Goal: Information Seeking & Learning: Check status

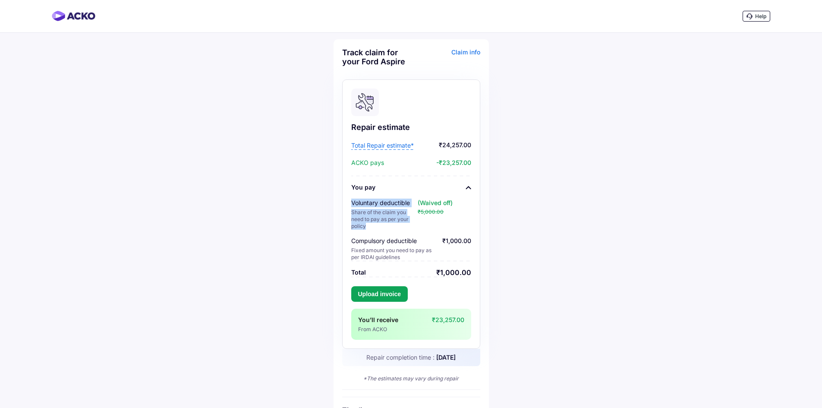
drag, startPoint x: 367, startPoint y: 227, endPoint x: 351, endPoint y: 203, distance: 29.2
click at [351, 203] on div "Repair estimate Total Repair estimate* ₹24,257.00 ACKO pays -₹23,257.00 You pay…" at bounding box center [411, 213] width 138 height 269
click at [380, 144] on span "Total Repair estimate*" at bounding box center [382, 145] width 63 height 9
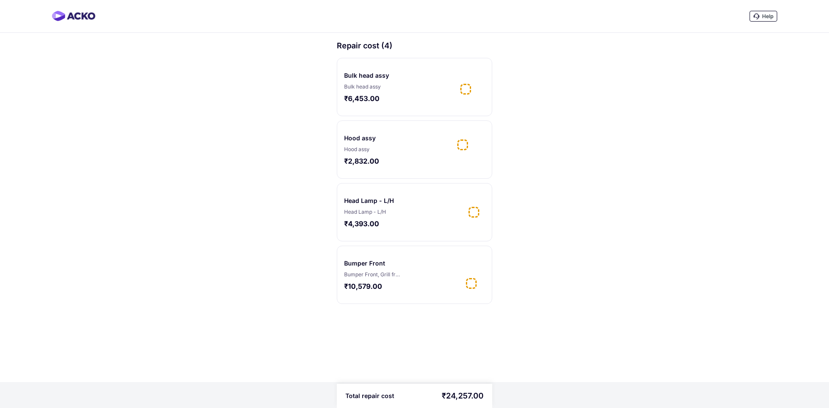
click at [344, 76] on div "Bulk head assy" at bounding box center [366, 75] width 45 height 9
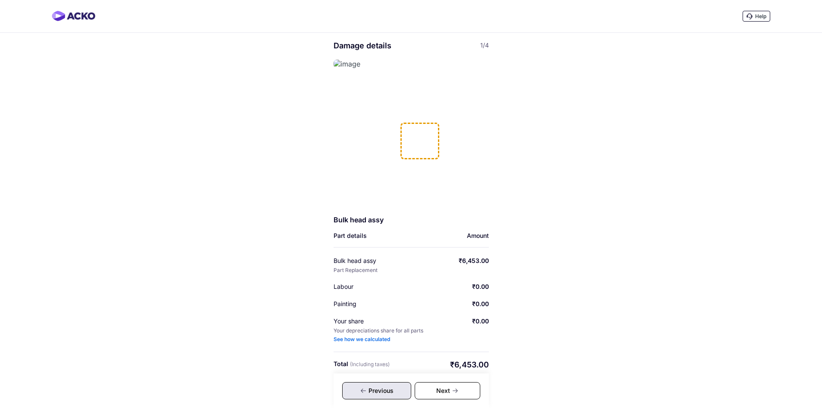
click at [403, 130] on div at bounding box center [420, 141] width 39 height 37
click at [339, 62] on img at bounding box center [347, 64] width 27 height 9
drag, startPoint x: 381, startPoint y: 220, endPoint x: 327, endPoint y: 222, distance: 53.6
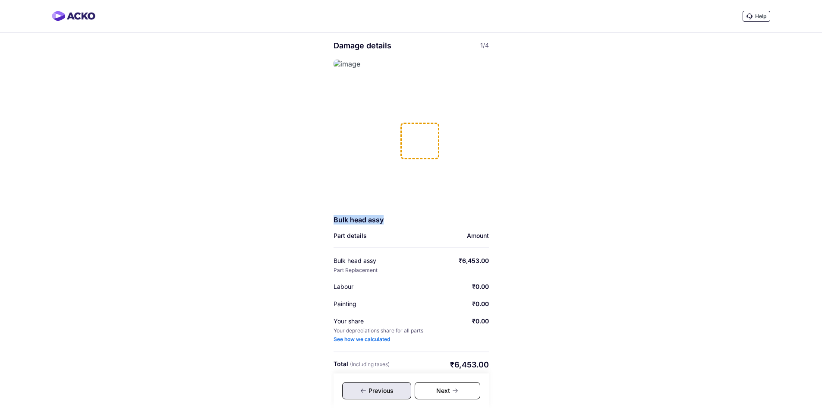
click at [327, 222] on div "Help Damage details 1/4 Bulk head assy Part details Amount Bulk head assy Part …" at bounding box center [411, 206] width 822 height 413
copy div "Bulk head assy"
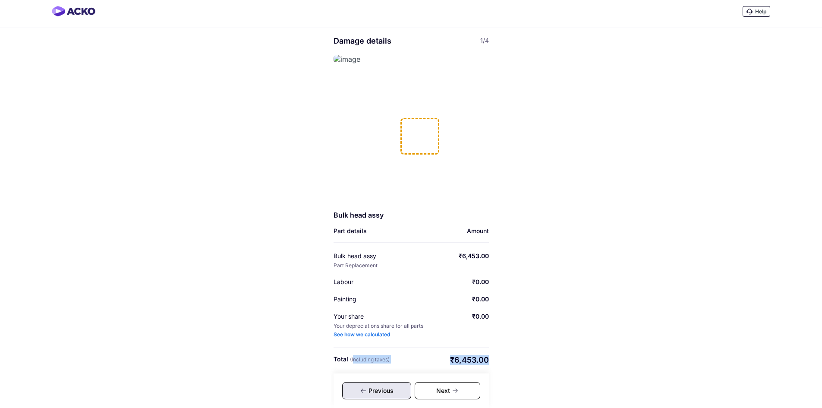
drag, startPoint x: 351, startPoint y: 361, endPoint x: 490, endPoint y: 362, distance: 139.0
click at [490, 362] on div "Help Damage details 1/4 Bulk head assy Part details Amount Bulk head assy Part …" at bounding box center [411, 201] width 822 height 413
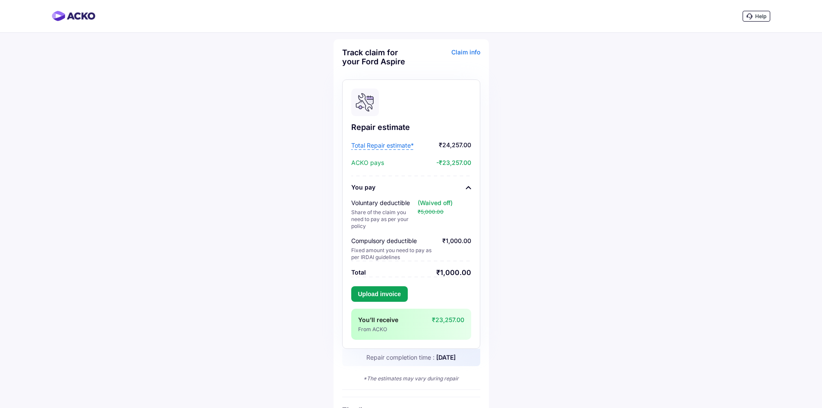
click at [390, 145] on span "Total Repair estimate*" at bounding box center [382, 145] width 63 height 9
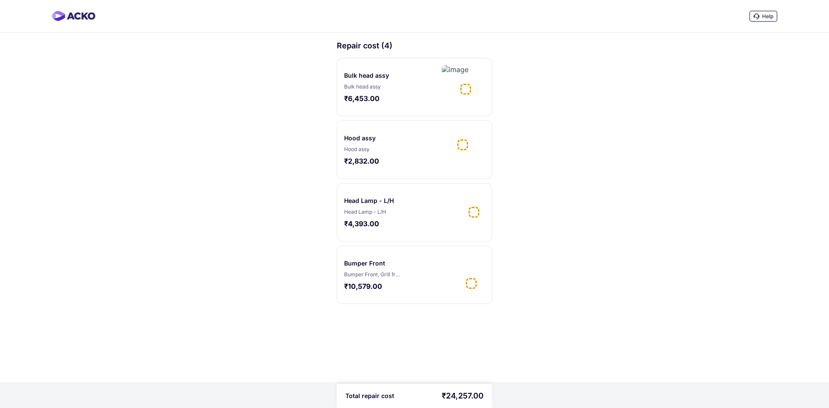
click at [357, 138] on div "Hood assy" at bounding box center [360, 138] width 32 height 9
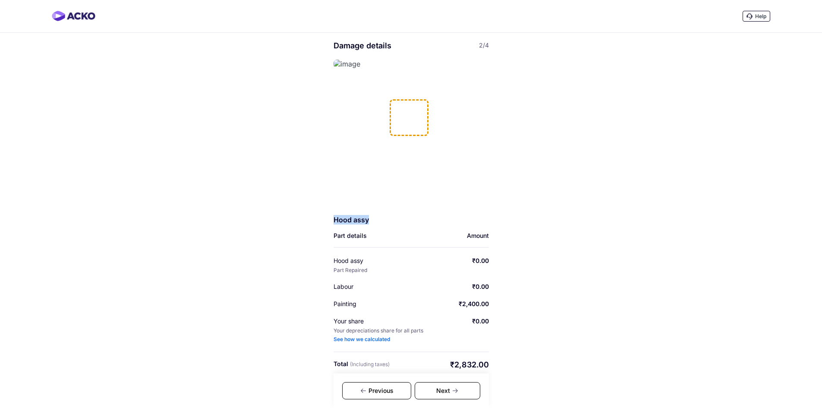
drag, startPoint x: 367, startPoint y: 217, endPoint x: 329, endPoint y: 221, distance: 38.2
click at [329, 221] on div "Help Damage details 2/4 Hood assy Part details Amount Hood assy Part Repaired ₹…" at bounding box center [411, 206] width 822 height 413
copy div "Hood assy"
drag, startPoint x: 330, startPoint y: 307, endPoint x: 490, endPoint y: 306, distance: 160.2
click at [490, 306] on div "Help Damage details 2/4 Hood assy Part details Amount Hood assy Part Repaired ₹…" at bounding box center [411, 206] width 822 height 413
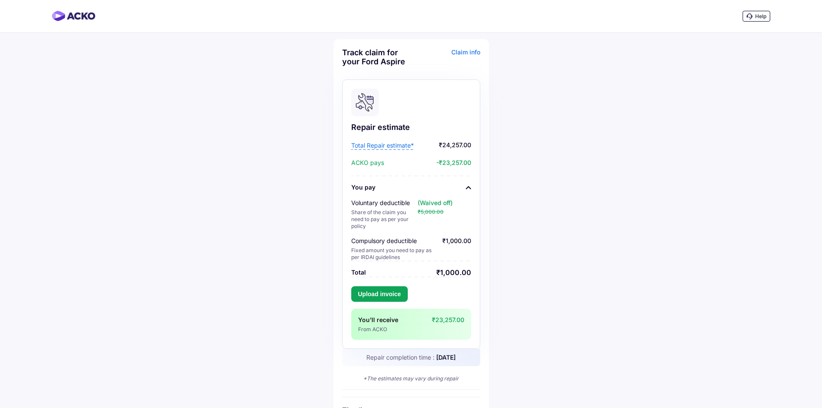
click at [386, 144] on span "Total Repair estimate*" at bounding box center [382, 145] width 63 height 9
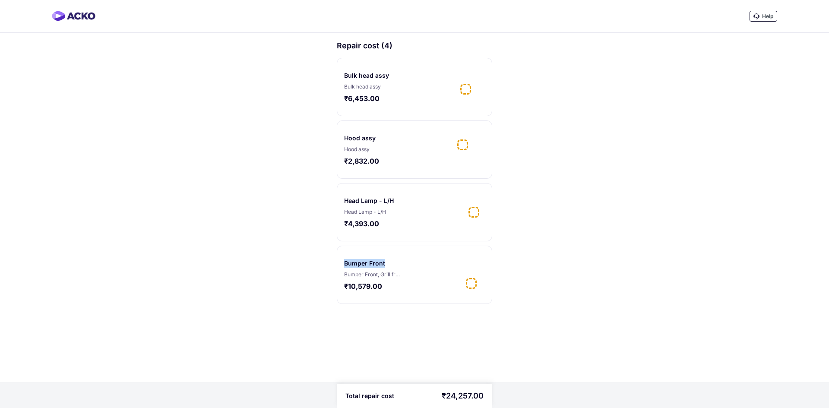
drag, startPoint x: 384, startPoint y: 263, endPoint x: 338, endPoint y: 261, distance: 45.4
click at [338, 261] on div "Bumper Front Bumper Front, Grill front ₹10,579.00" at bounding box center [414, 275] width 155 height 58
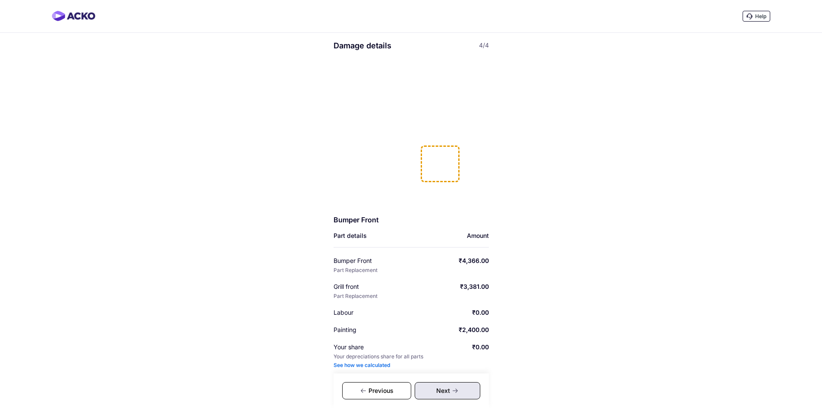
scroll to position [31, 0]
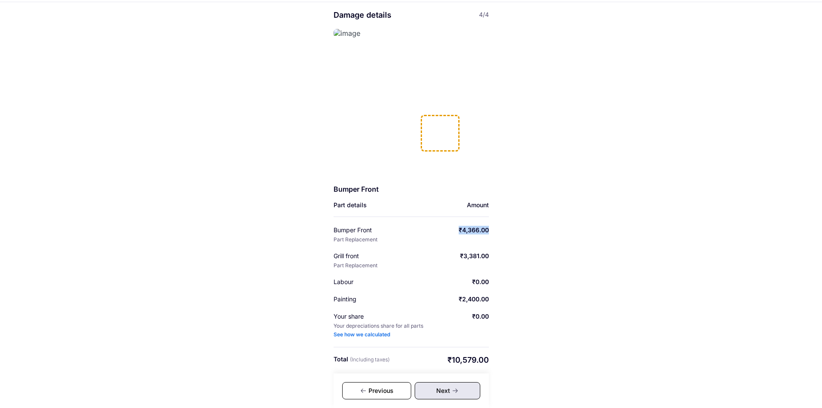
drag, startPoint x: 447, startPoint y: 231, endPoint x: 495, endPoint y: 231, distance: 48.4
click at [495, 231] on div "Help Damage details 4/4 Bumper Front Part details Amount Bumper Front Part Repl…" at bounding box center [411, 188] width 822 height 439
drag, startPoint x: 456, startPoint y: 254, endPoint x: 542, endPoint y: 266, distance: 86.7
click at [542, 266] on div "Help Damage details 4/4 Bumper Front Part details Amount Bumper Front Part Repl…" at bounding box center [411, 188] width 822 height 439
click at [385, 391] on div "Previous" at bounding box center [376, 390] width 69 height 17
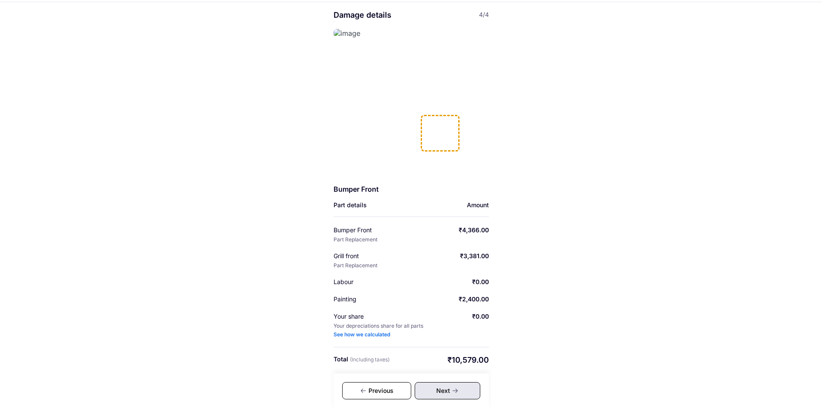
scroll to position [5, 0]
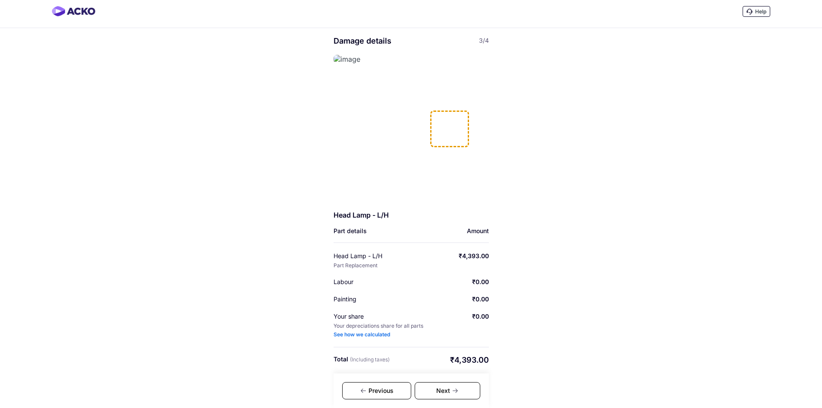
click at [365, 394] on icon at bounding box center [363, 390] width 7 height 7
